Goal: Task Accomplishment & Management: Manage account settings

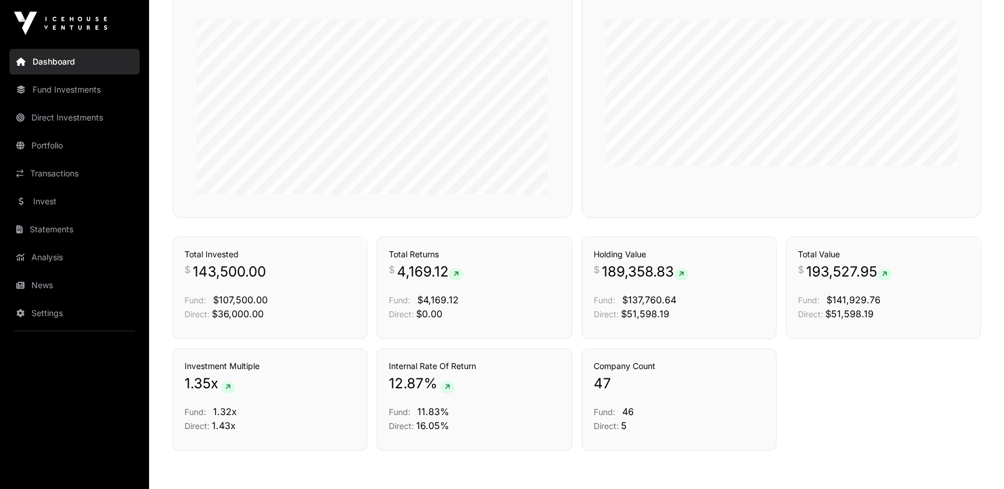
scroll to position [529, 0]
click at [59, 169] on link "Transactions" at bounding box center [74, 174] width 130 height 26
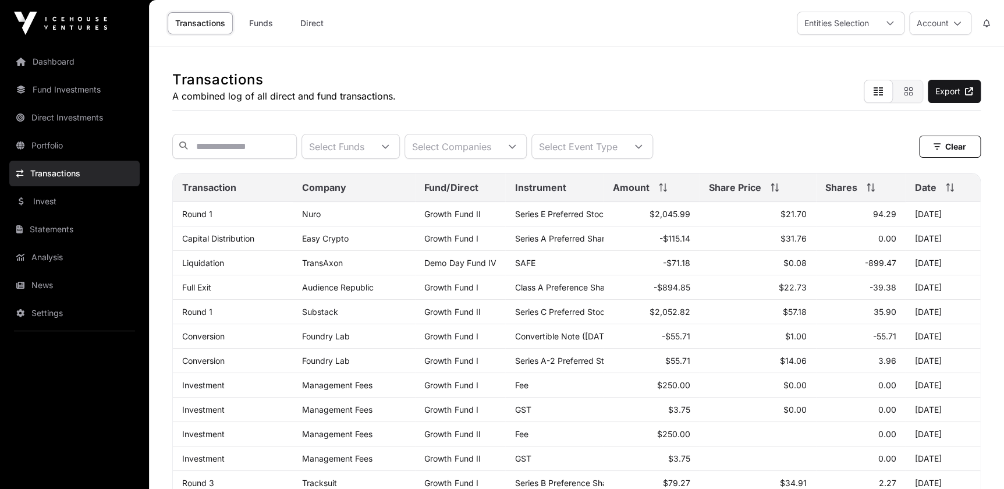
click at [56, 148] on link "Portfolio" at bounding box center [74, 146] width 130 height 26
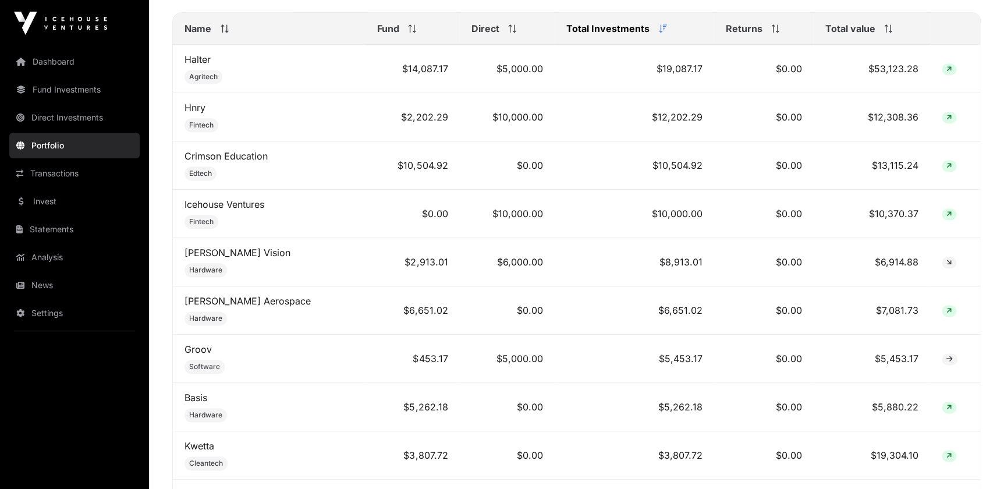
scroll to position [529, 0]
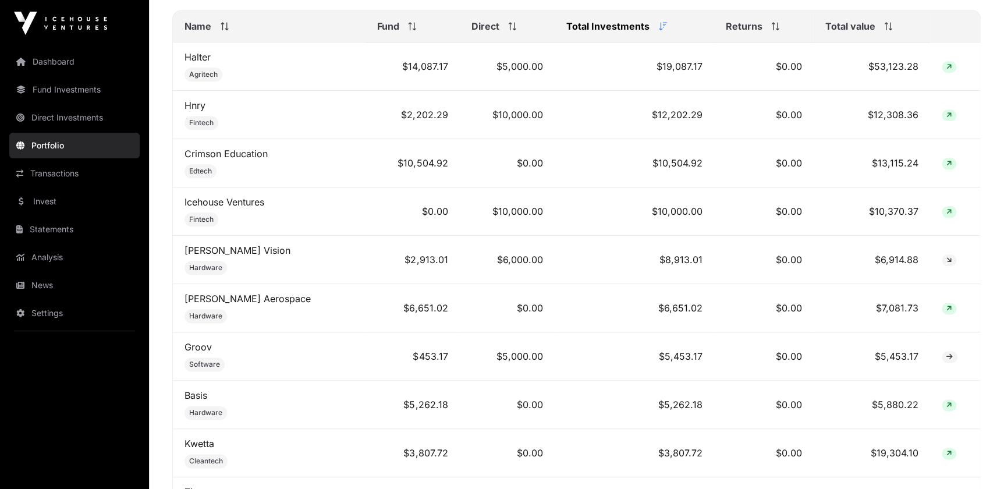
click at [52, 285] on link "News" at bounding box center [74, 285] width 130 height 26
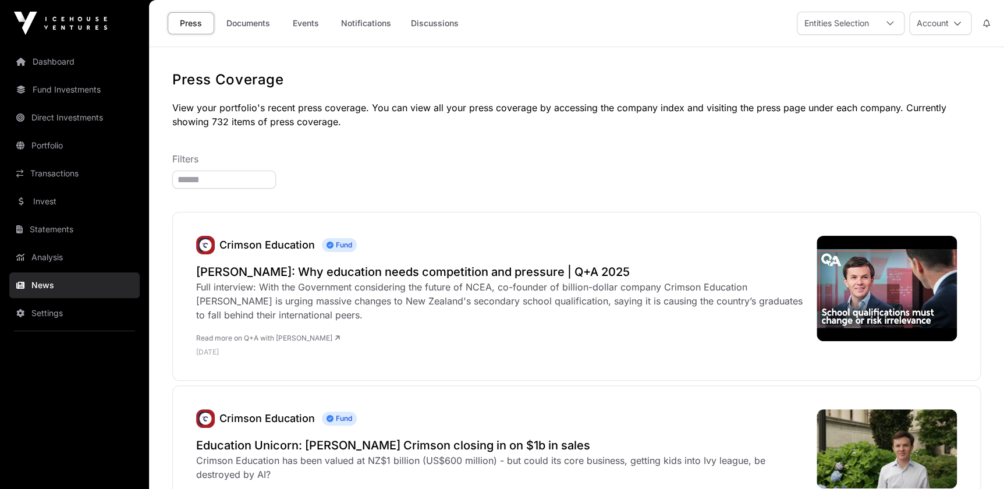
click at [247, 29] on link "Documents" at bounding box center [248, 23] width 59 height 22
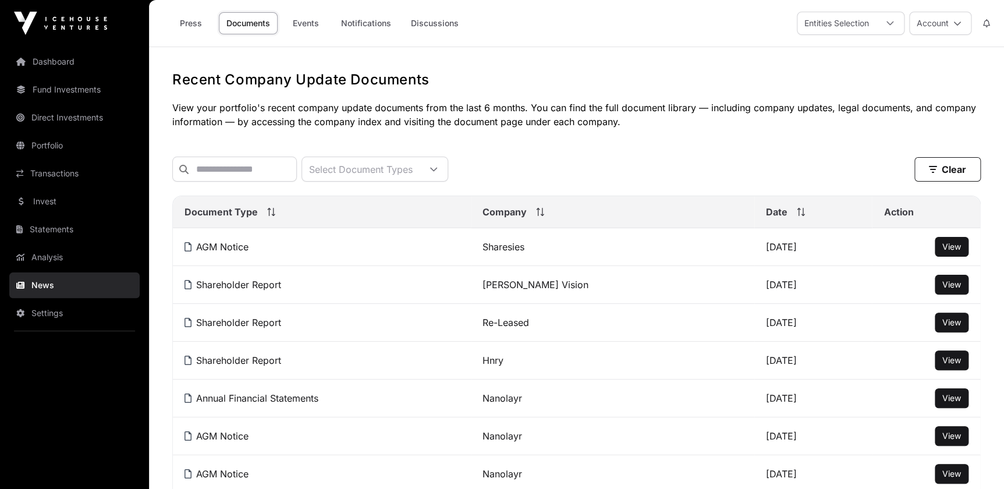
click at [950, 22] on button "Account" at bounding box center [940, 23] width 62 height 23
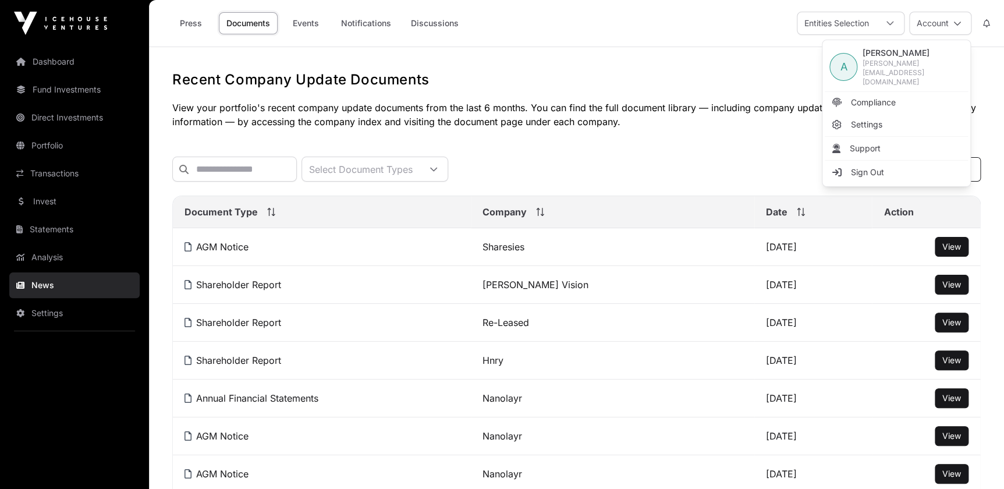
click at [886, 162] on link "Sign Out" at bounding box center [896, 172] width 143 height 21
